Goal: Task Accomplishment & Management: Complete application form

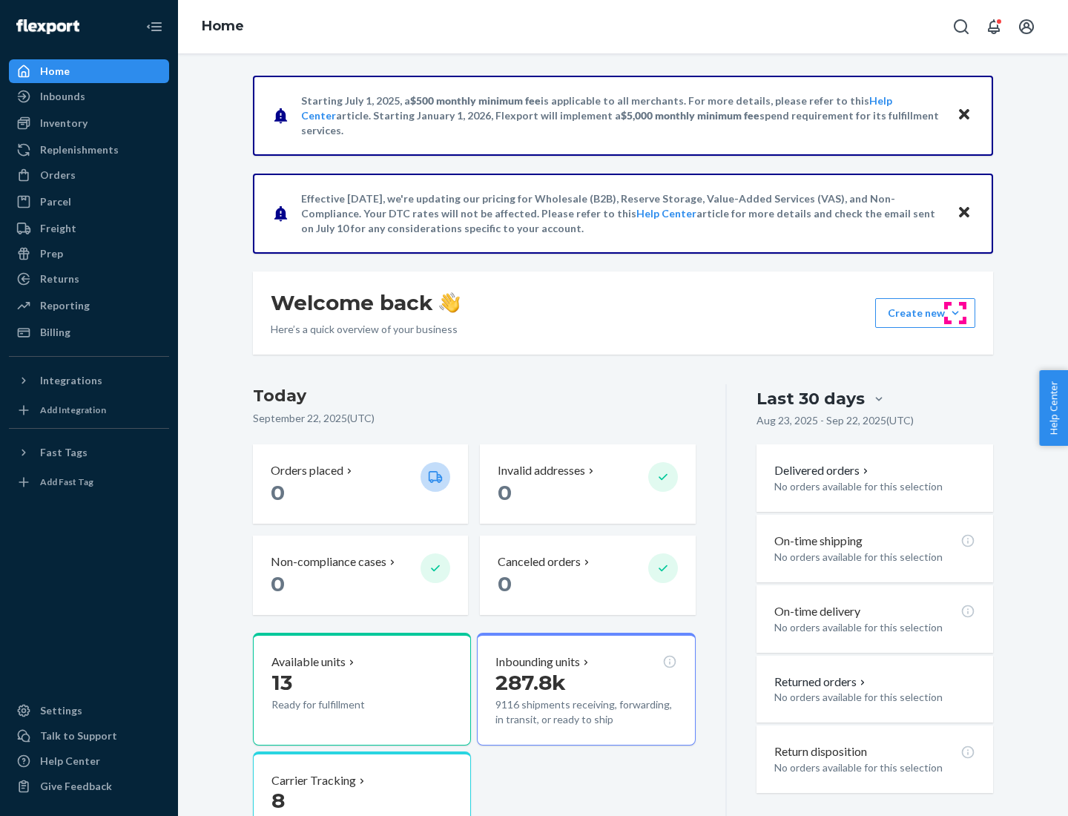
click at [955, 313] on button "Create new Create new inbound Create new order Create new product" at bounding box center [925, 313] width 100 height 30
click at [77, 150] on div "Replenishments" at bounding box center [79, 149] width 79 height 15
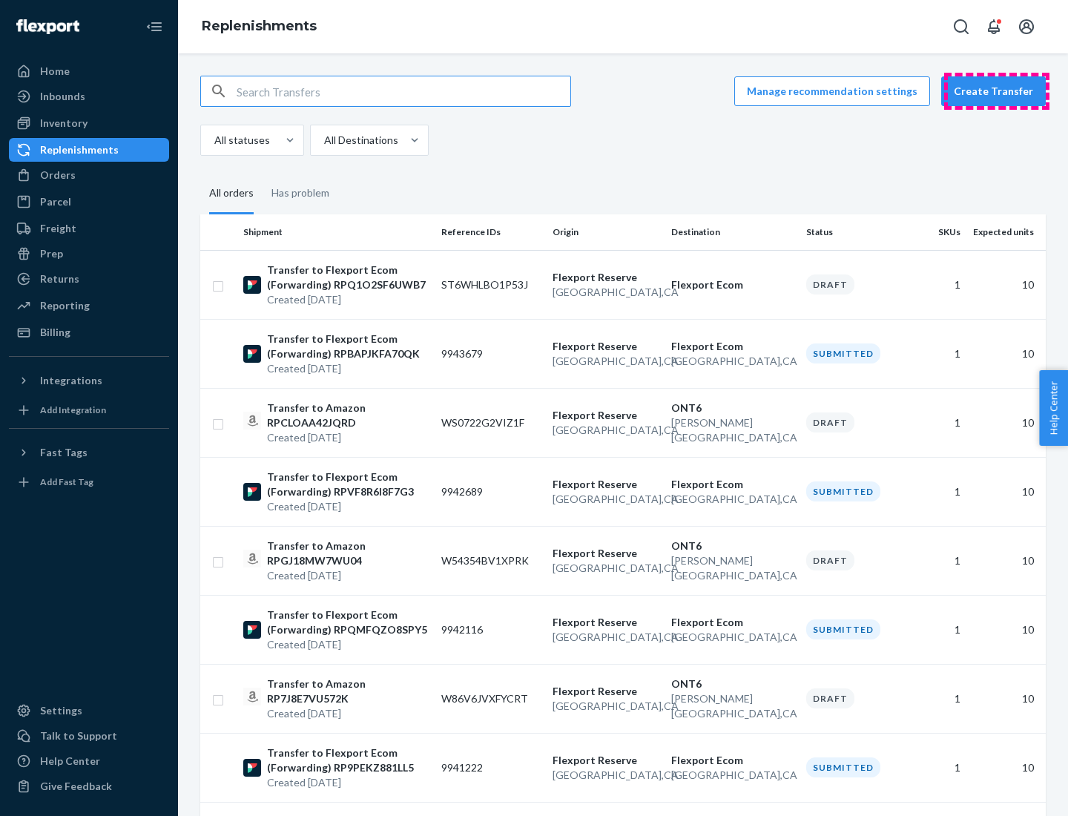
click at [997, 91] on button "Create Transfer" at bounding box center [993, 91] width 105 height 30
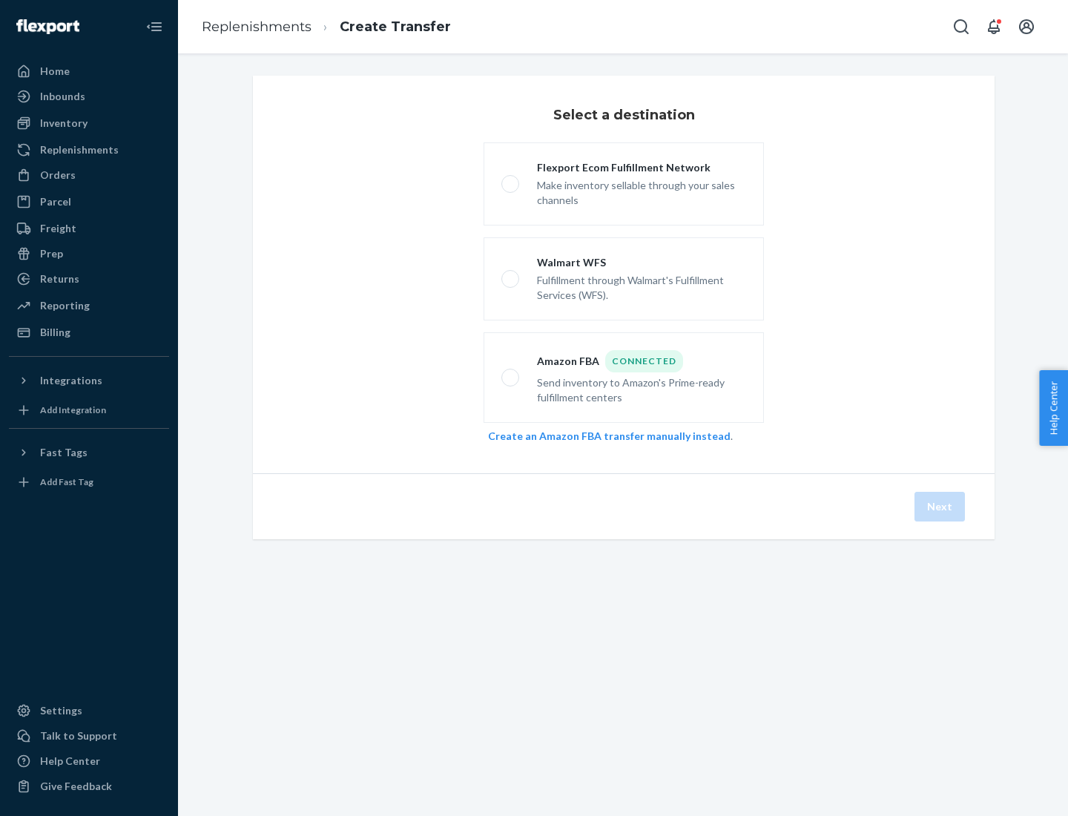
click at [641, 168] on div "Flexport Ecom Fulfillment Network" at bounding box center [641, 167] width 209 height 15
click at [511, 179] on input "Flexport Ecom Fulfillment Network Make inventory sellable through your sales ch…" at bounding box center [506, 184] width 10 height 10
radio input "true"
click at [940, 506] on button "Next" at bounding box center [939, 507] width 50 height 30
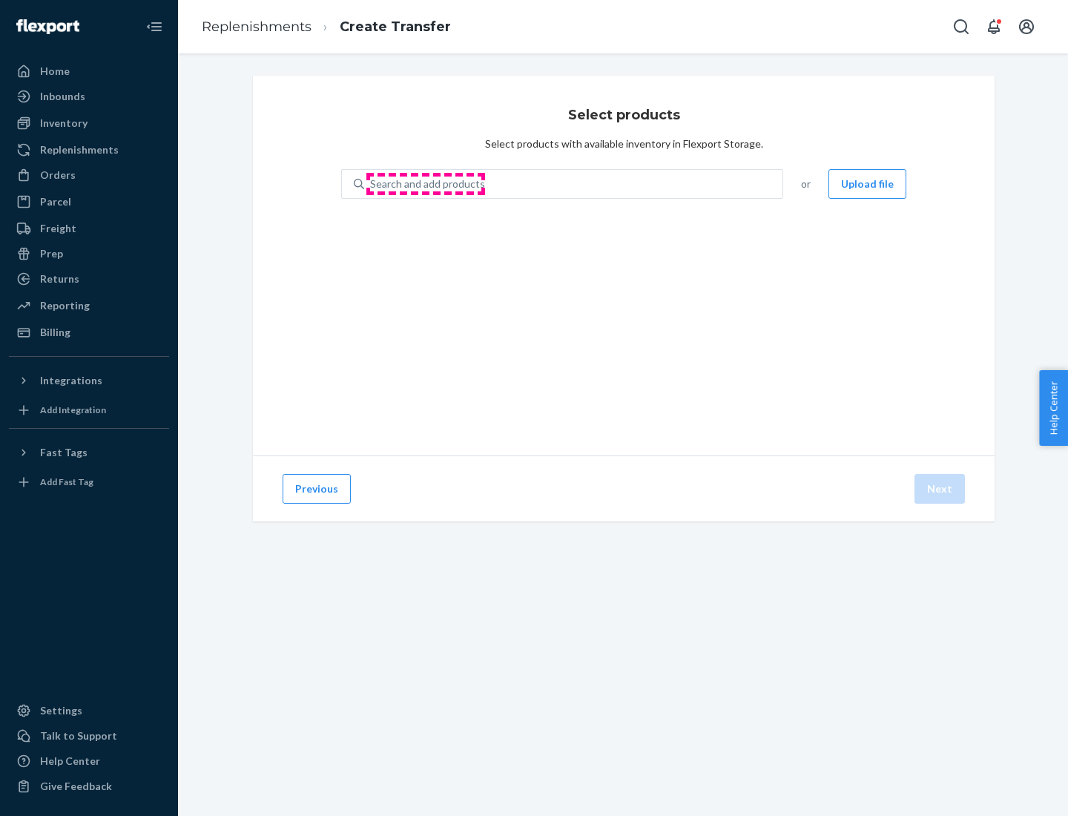
click at [426, 184] on div "Search and add products" at bounding box center [427, 183] width 115 height 15
click at [371, 184] on input "Search and add products" at bounding box center [370, 183] width 1 height 15
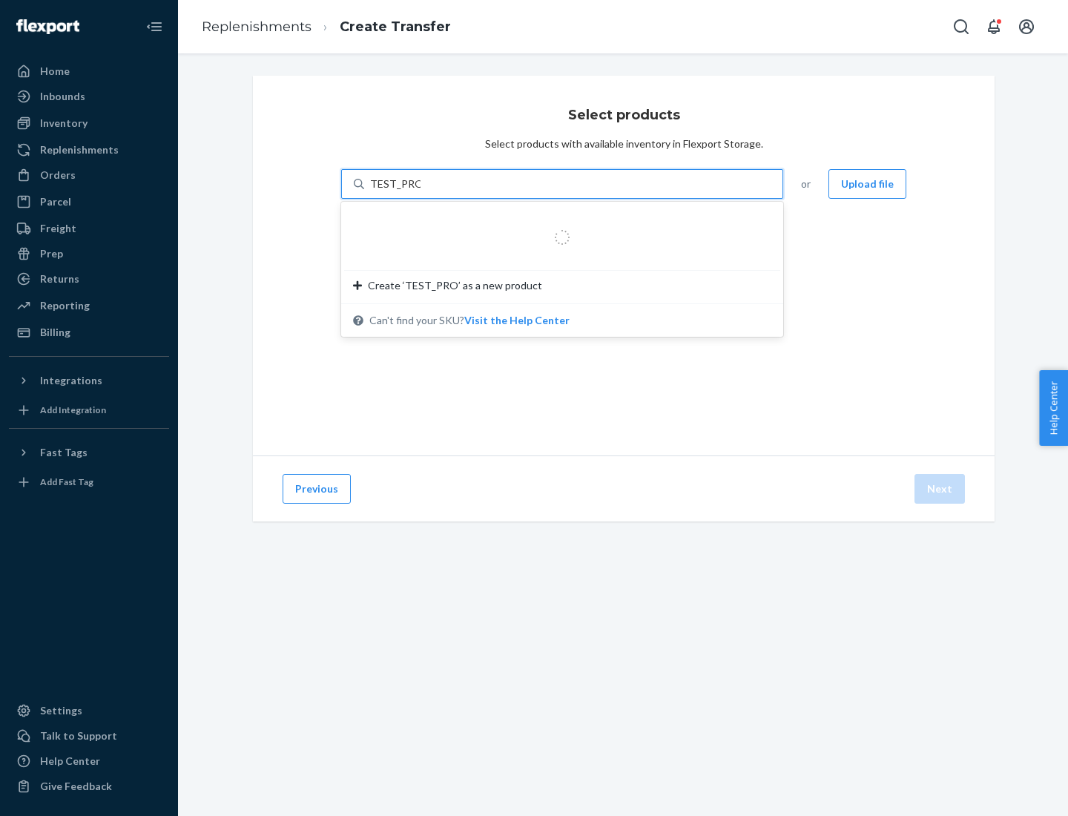
type input "TEST_PRODUCT"
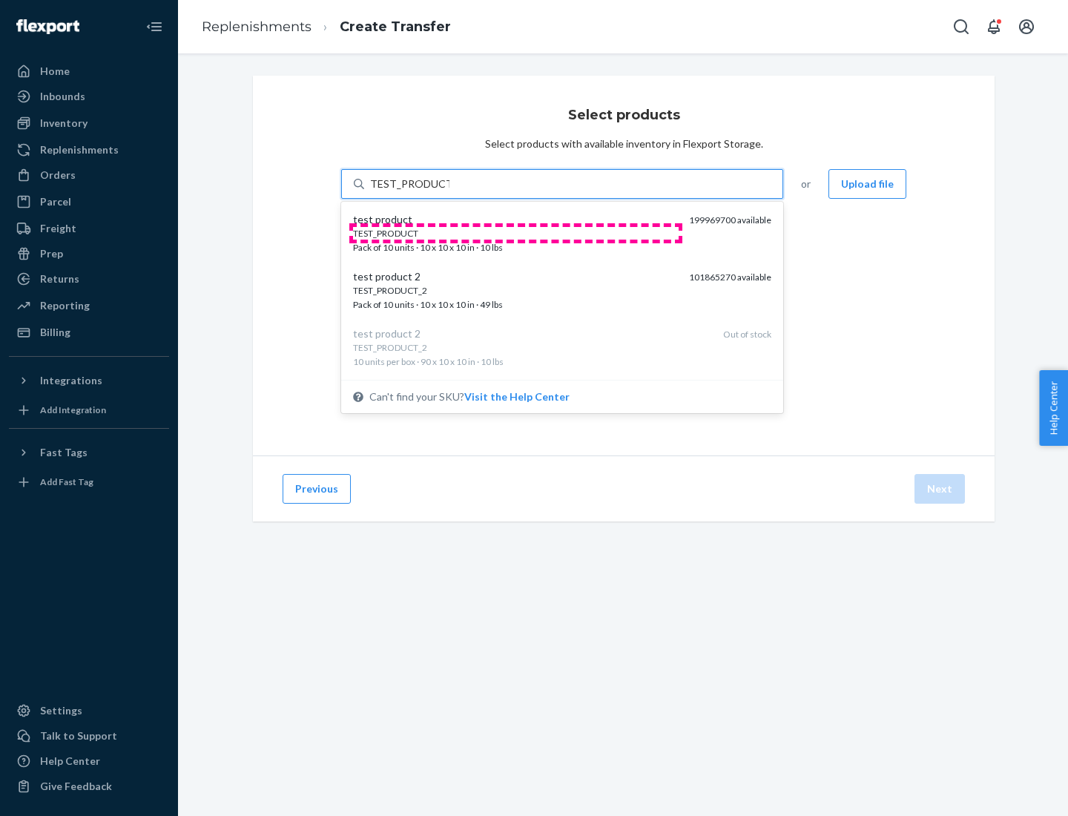
click at [515, 233] on div "TEST_PRODUCT" at bounding box center [515, 233] width 324 height 13
click at [449, 191] on input "TEST_PRODUCT" at bounding box center [409, 183] width 79 height 15
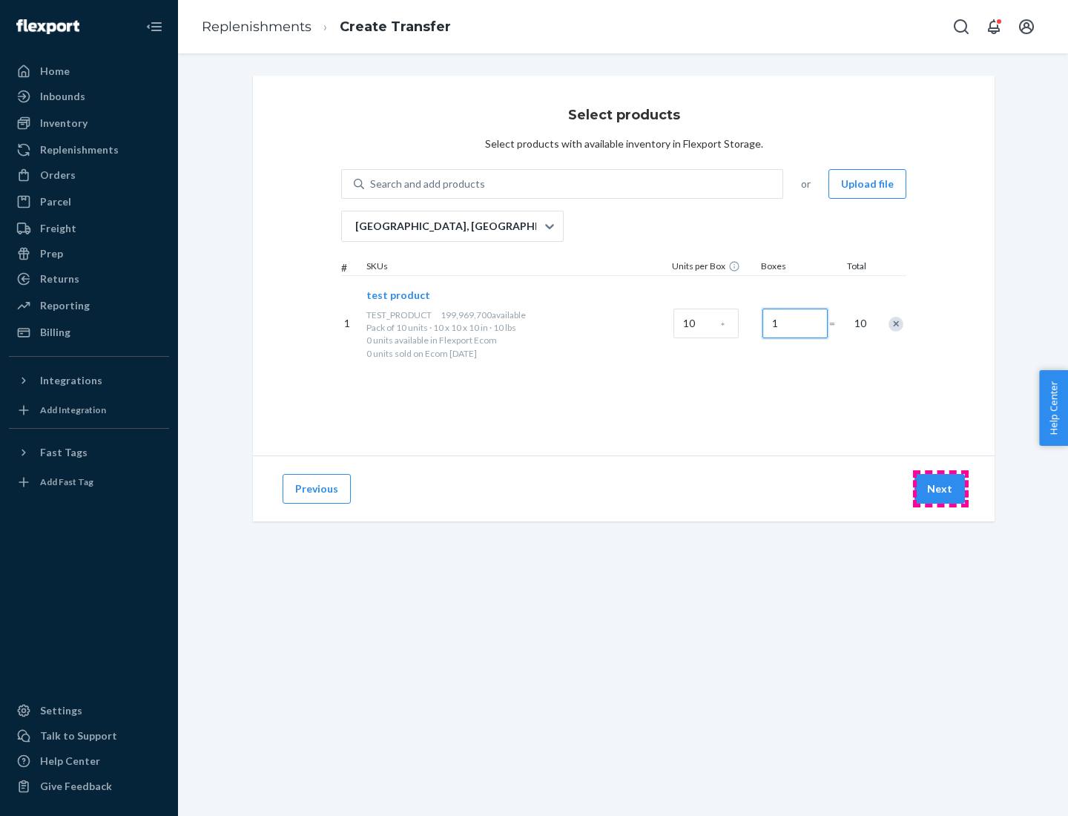
type input "1"
click at [940, 489] on button "Next" at bounding box center [939, 489] width 50 height 30
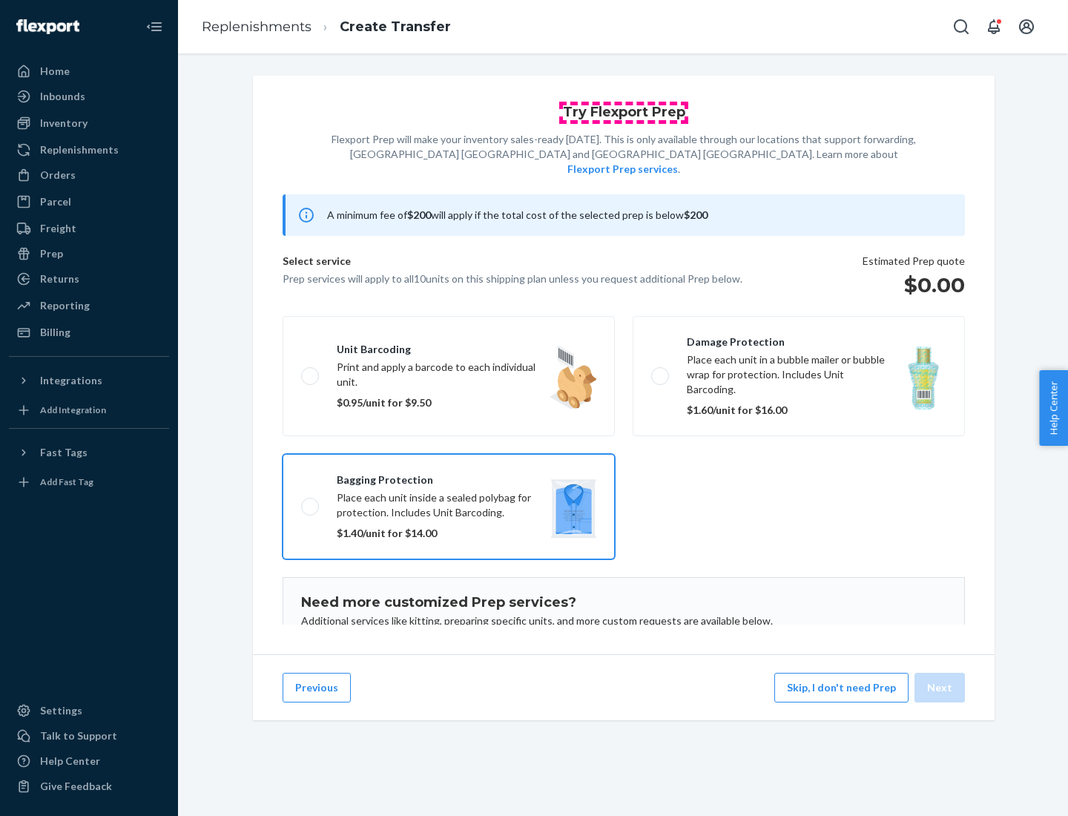
click at [301, 501] on input "Bagging protection Place each unit inside a sealed polybag for protection. Incl…" at bounding box center [306, 506] width 10 height 10
checkbox input "true"
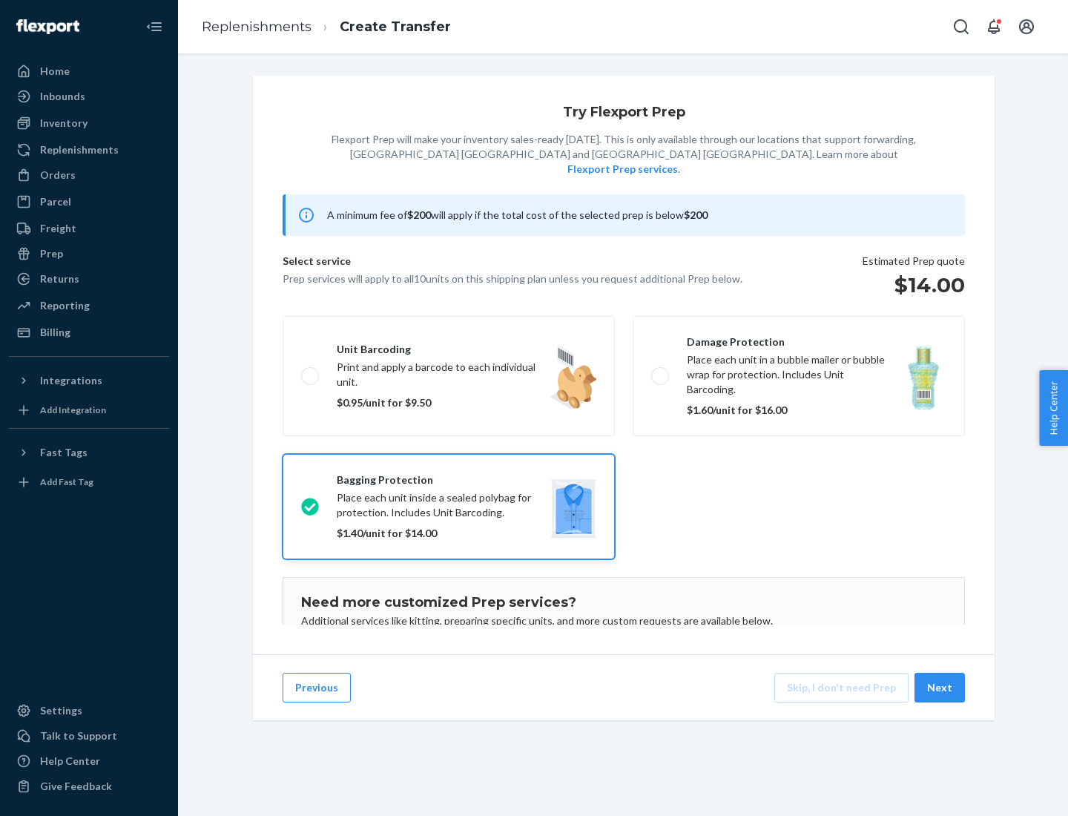
click at [940, 687] on button "Next" at bounding box center [939, 687] width 50 height 30
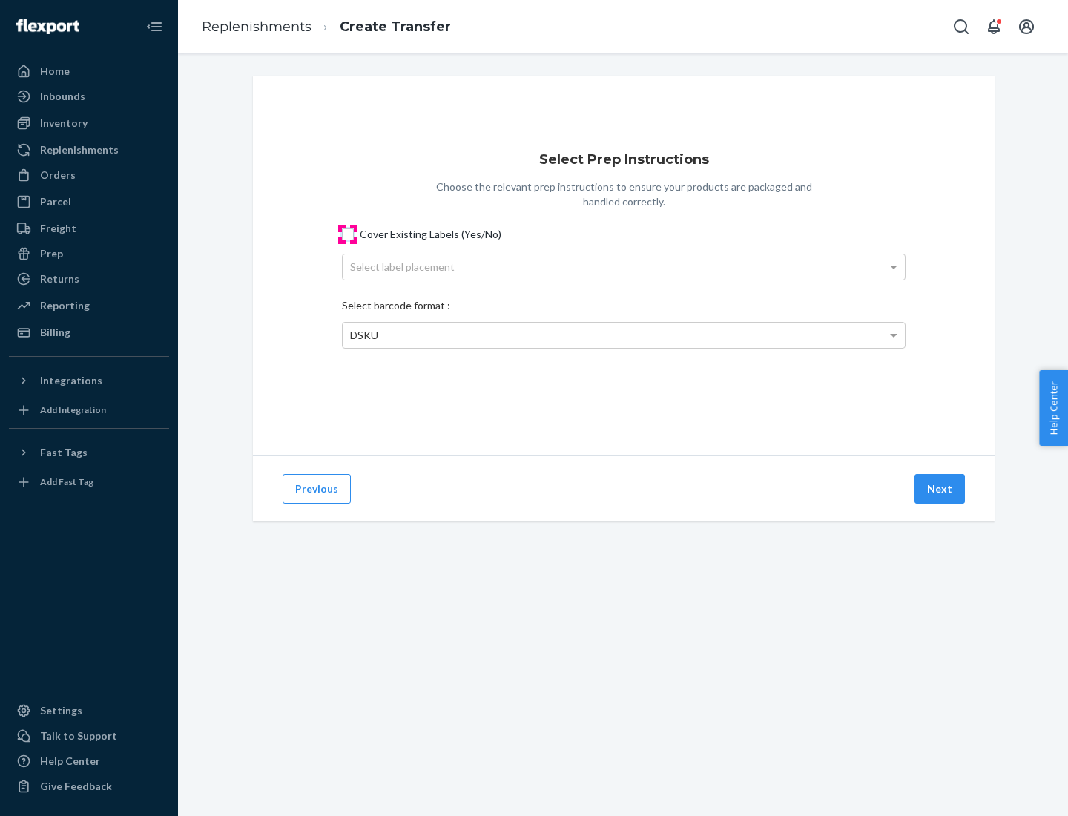
click at [348, 234] on input "Cover Existing Labels (Yes/No)" at bounding box center [348, 234] width 12 height 12
checkbox input "true"
click at [624, 266] on div "Select label placement" at bounding box center [624, 266] width 562 height 25
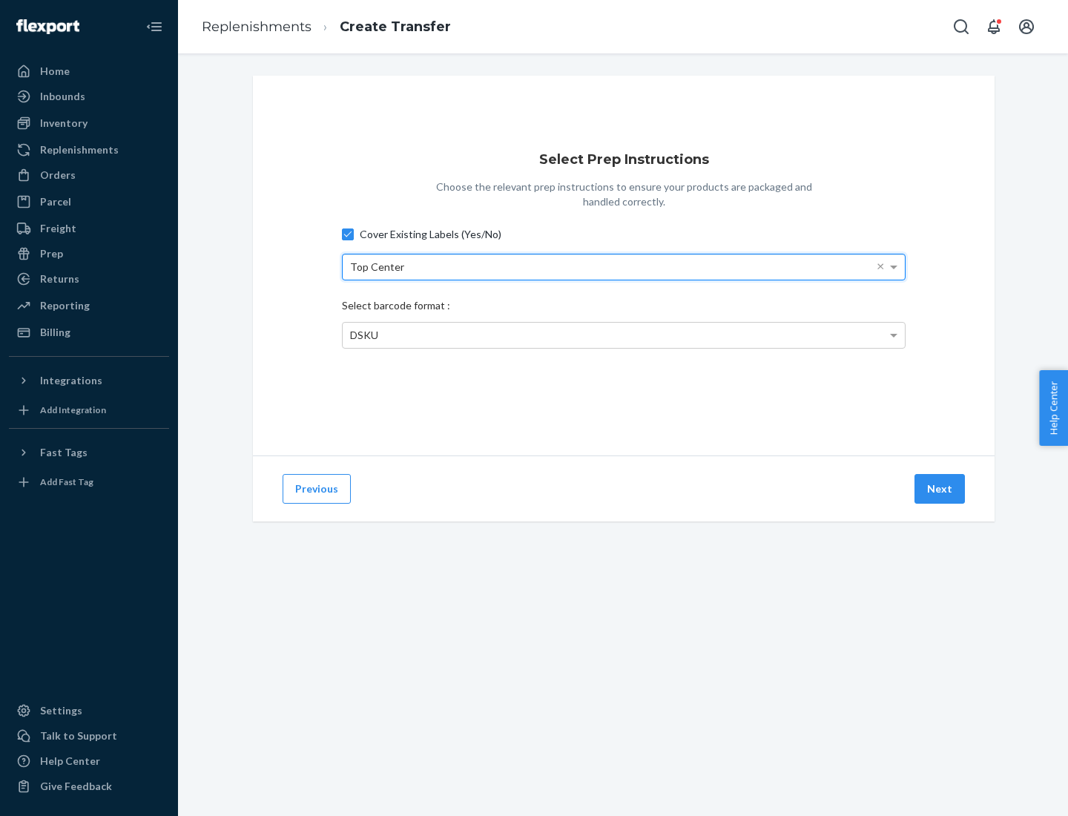
click at [363, 334] on span "DSKU" at bounding box center [364, 334] width 28 height 13
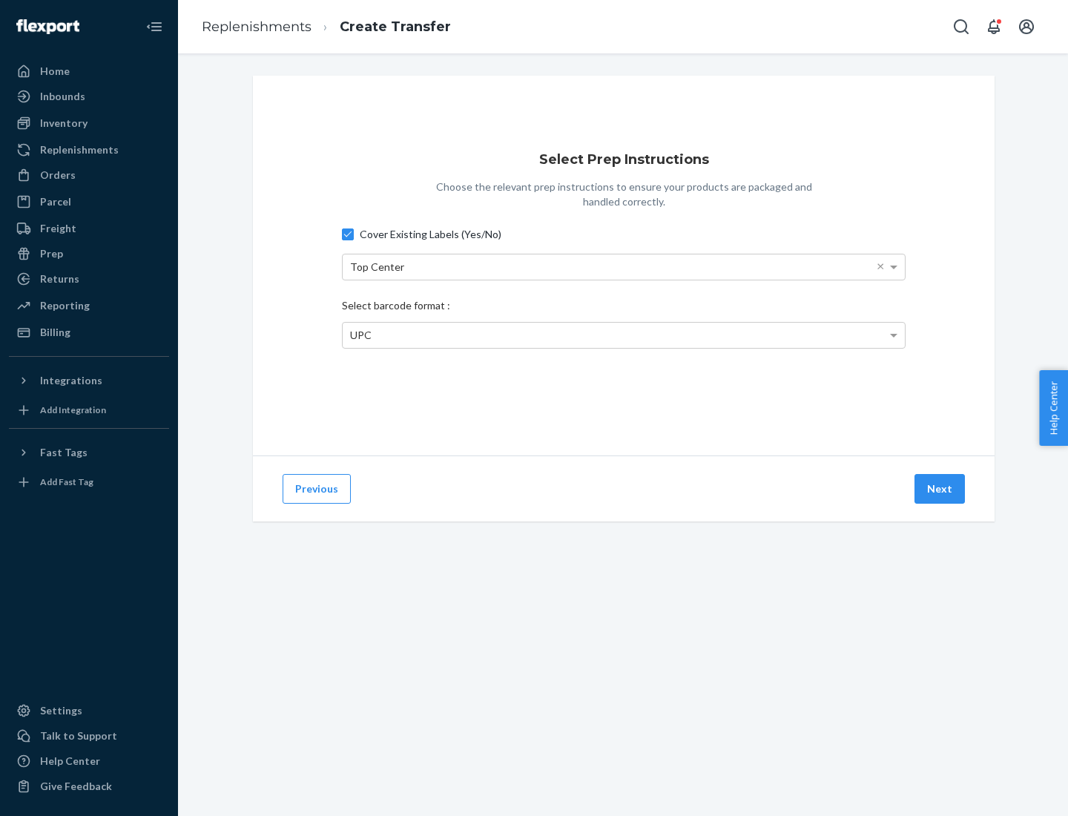
click at [940, 489] on button "Next" at bounding box center [939, 489] width 50 height 30
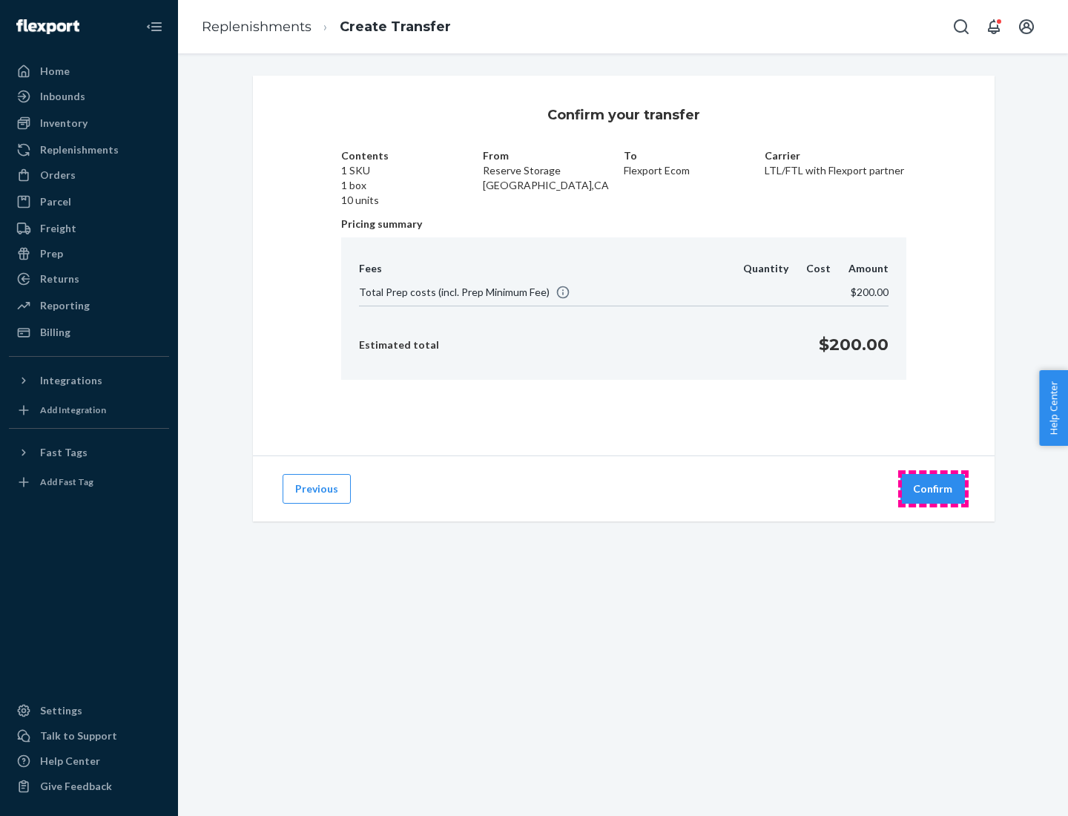
click at [933, 489] on button "Confirm" at bounding box center [932, 489] width 65 height 30
